Goal: Complete application form

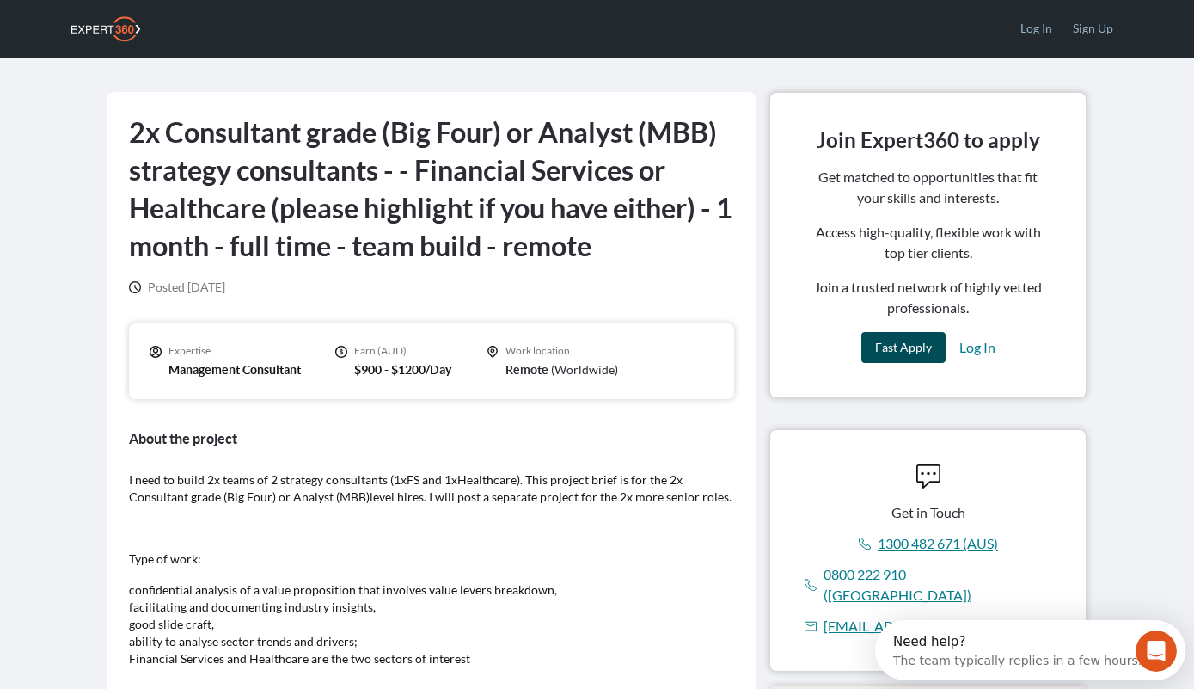
click at [890, 351] on span "Fast Apply" at bounding box center [903, 347] width 57 height 15
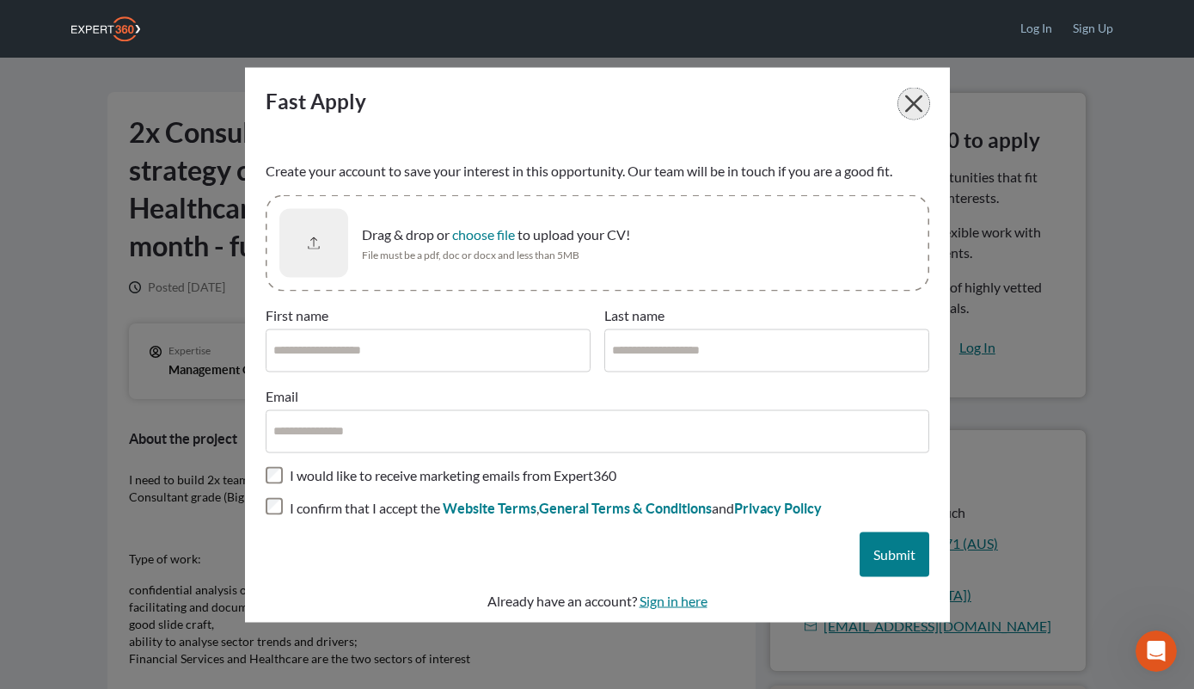
click at [907, 105] on icon "button" at bounding box center [913, 103] width 17 height 17
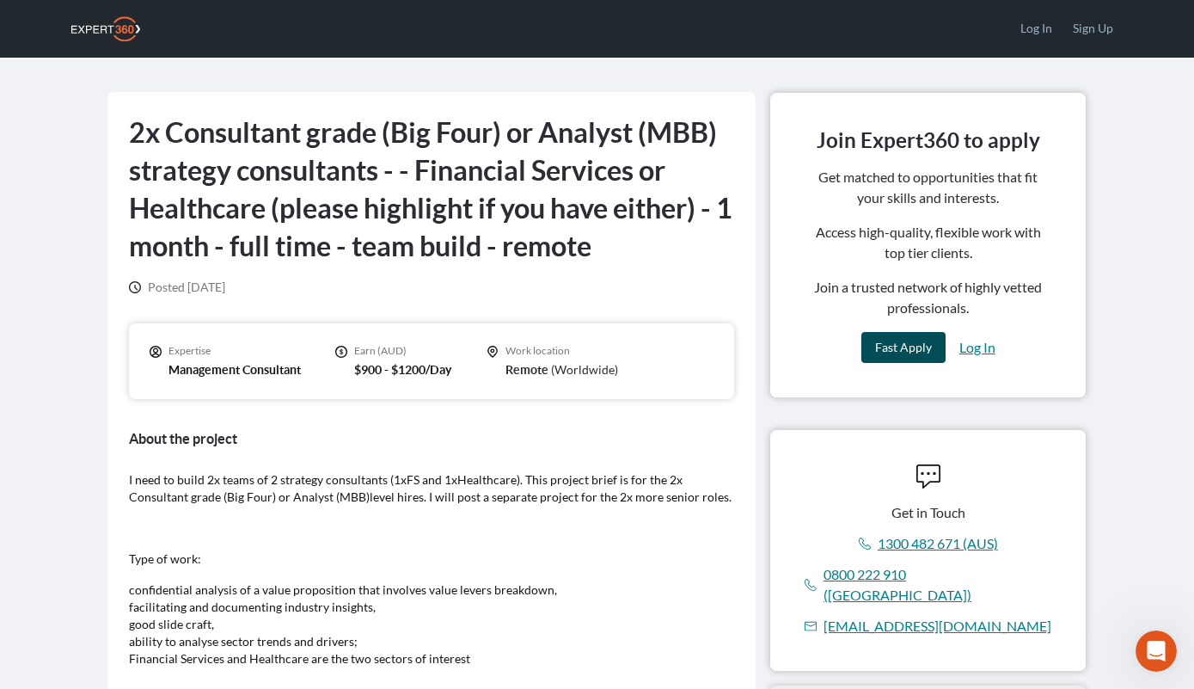
click at [895, 351] on span "Fast Apply" at bounding box center [903, 347] width 57 height 15
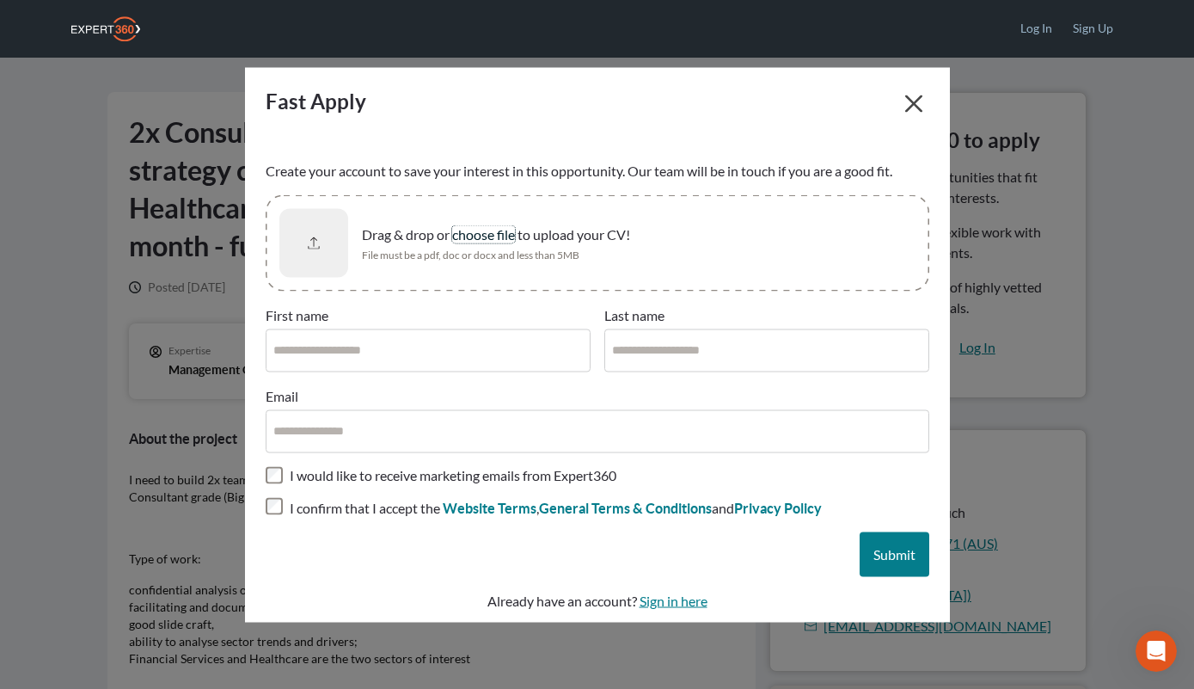
click at [458, 242] on span "choose file" at bounding box center [483, 233] width 63 height 16
click at [910, 99] on icon "button" at bounding box center [913, 103] width 17 height 17
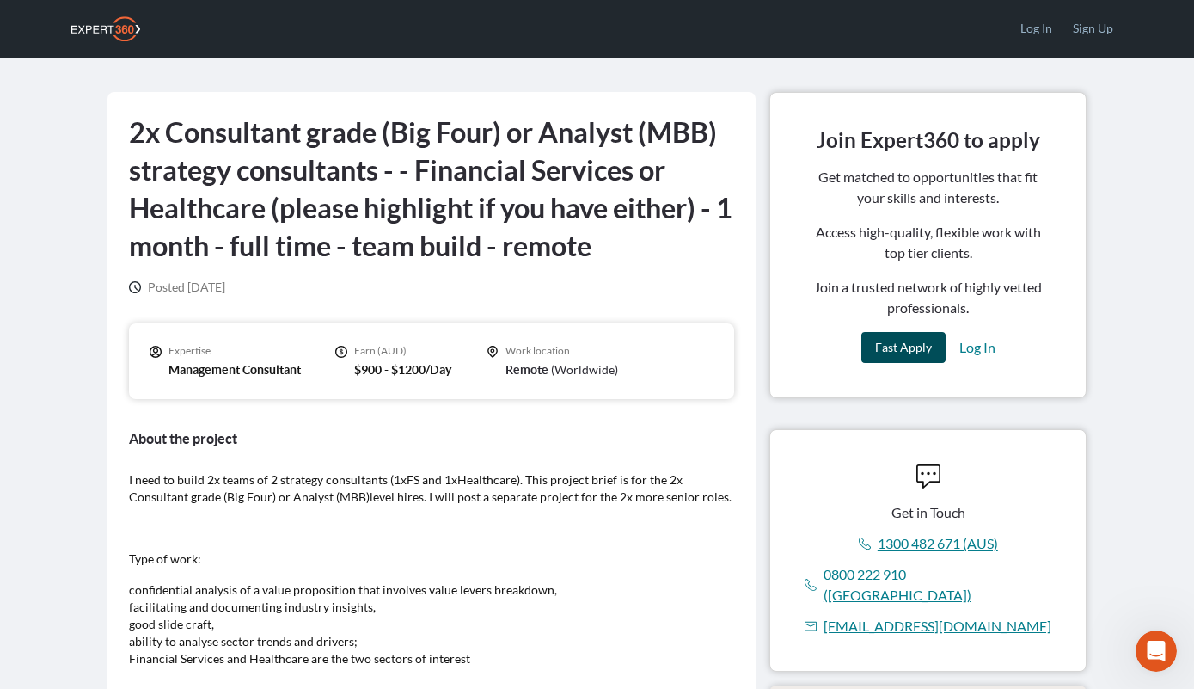
click at [888, 340] on span "Fast Apply" at bounding box center [903, 347] width 57 height 15
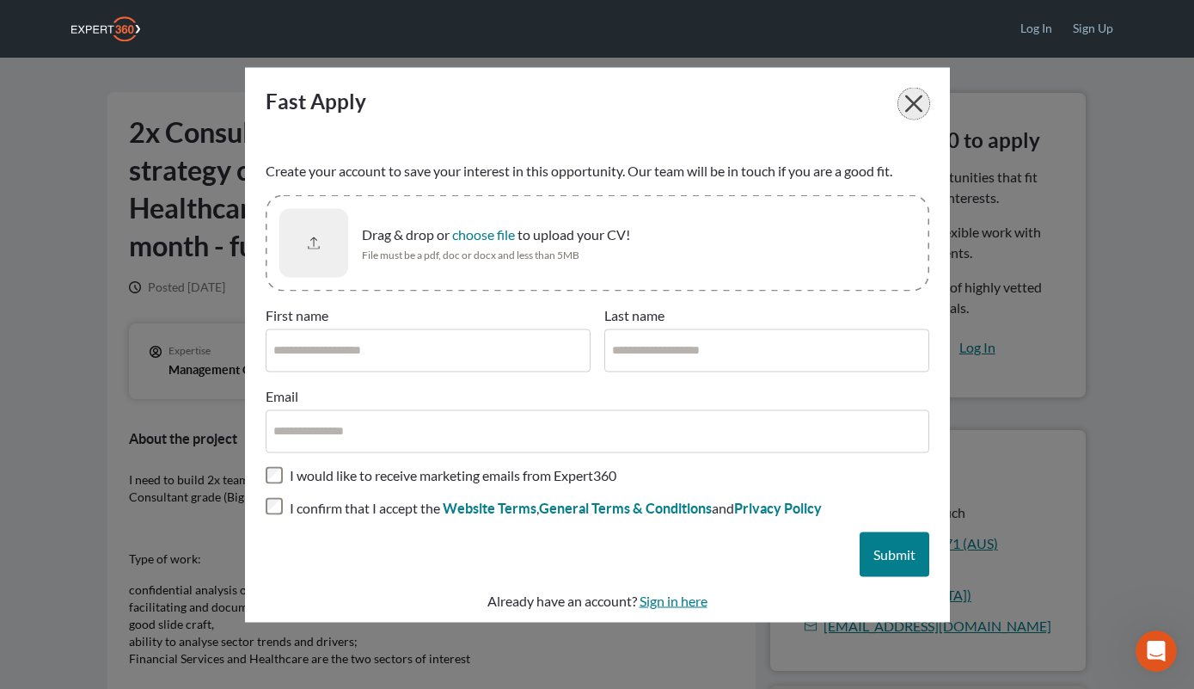
click at [912, 100] on icon "button" at bounding box center [913, 103] width 17 height 17
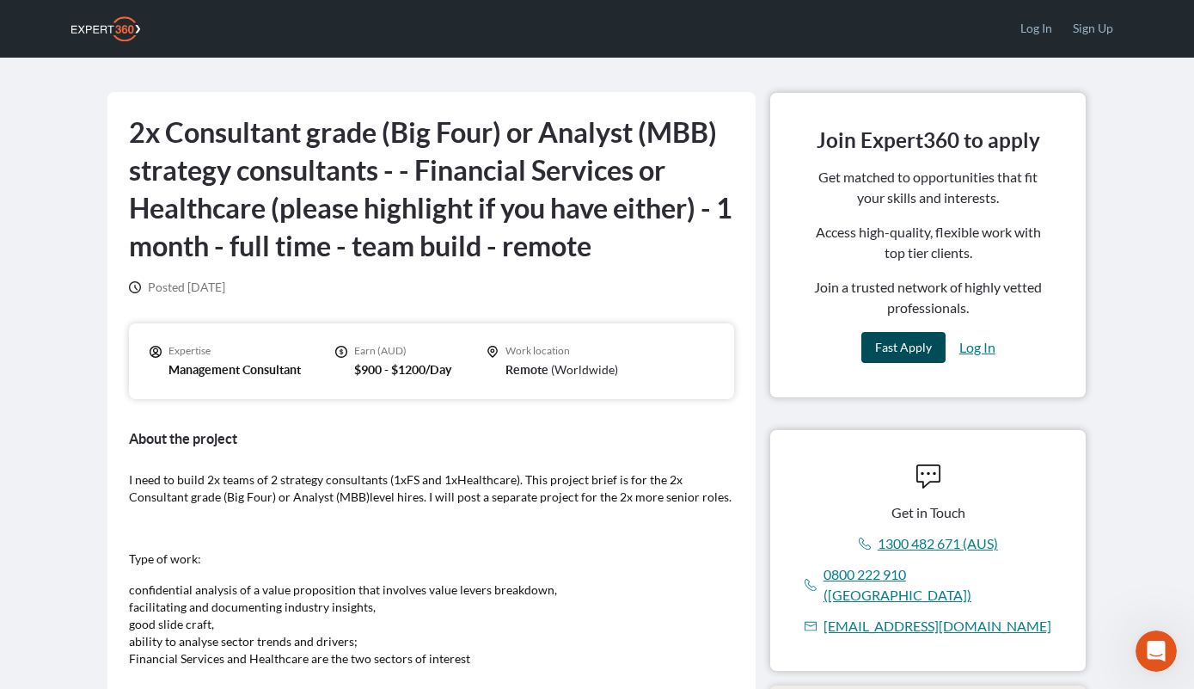
click at [896, 344] on span "Fast Apply" at bounding box center [903, 347] width 57 height 15
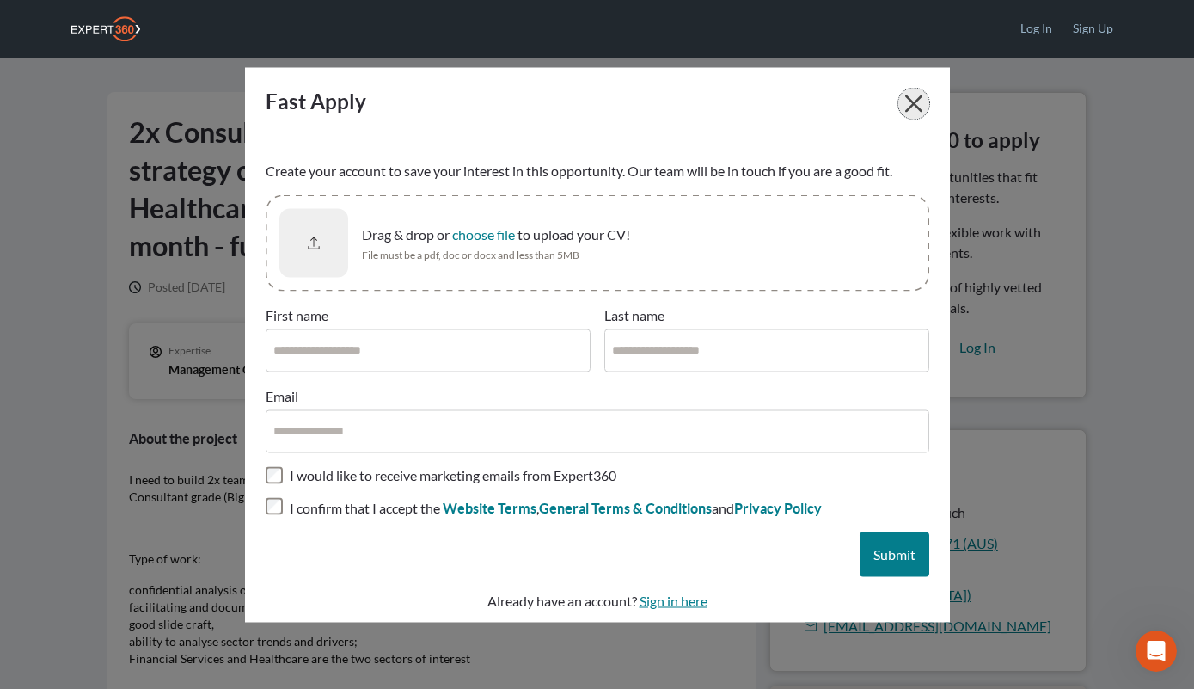
click at [913, 105] on icon "button" at bounding box center [913, 103] width 17 height 17
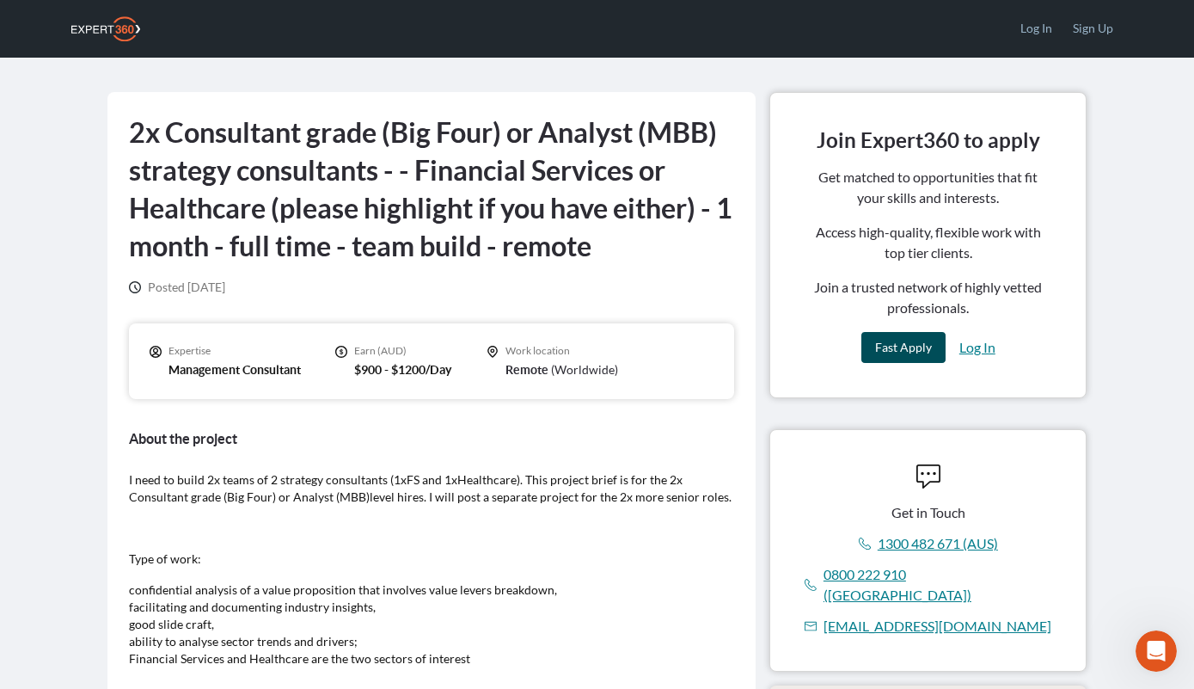
click at [908, 352] on span "Fast Apply" at bounding box center [903, 347] width 57 height 15
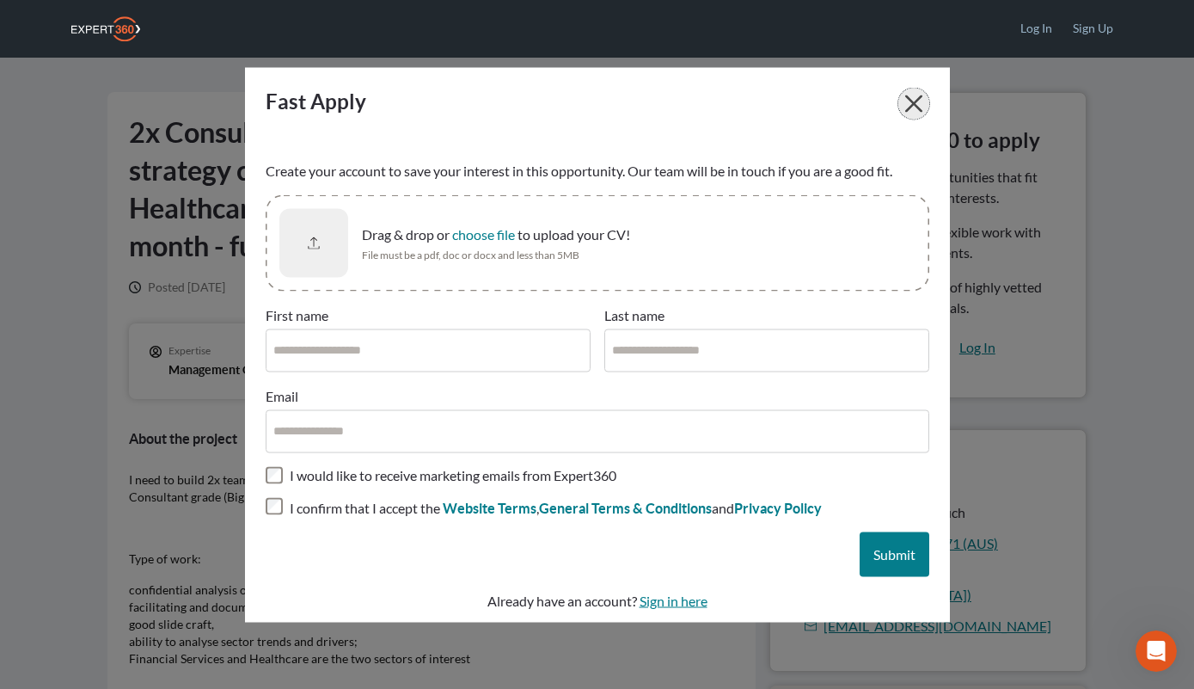
click at [917, 105] on icon "button" at bounding box center [913, 103] width 17 height 17
